Goal: Navigation & Orientation: Go to known website

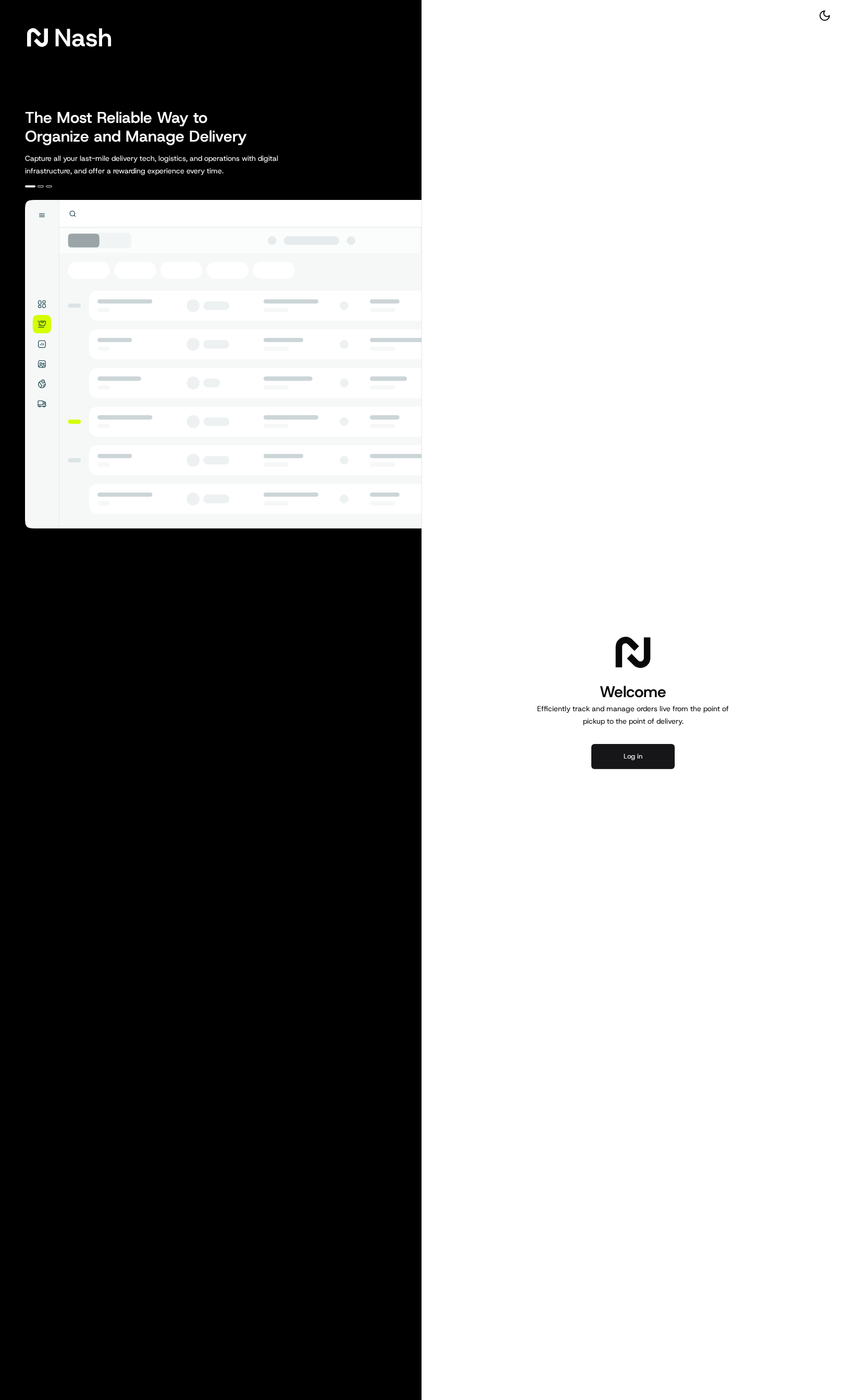
drag, startPoint x: 637, startPoint y: 740, endPoint x: 639, endPoint y: 749, distance: 9.2
click at [639, 749] on div "Welcome Efficiently track and manage orders live from the point of pickup to th…" at bounding box center [632, 700] width 422 height 1400
click at [639, 749] on button "Log in" at bounding box center [632, 756] width 83 height 25
